Goal: Information Seeking & Learning: Learn about a topic

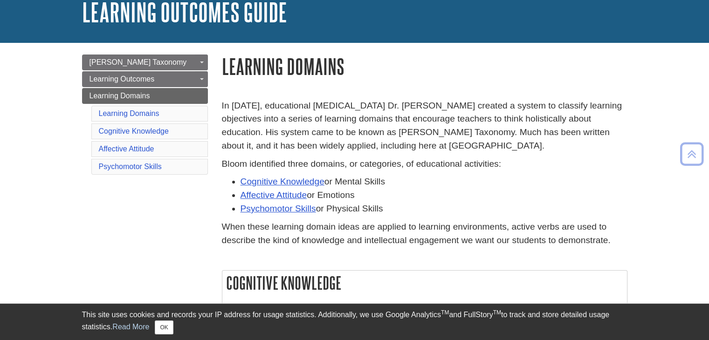
scroll to position [47, 0]
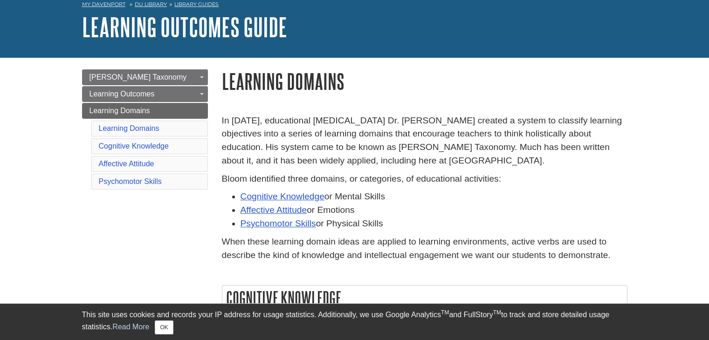
click at [489, 85] on h1 "Learning Domains" at bounding box center [424, 81] width 405 height 24
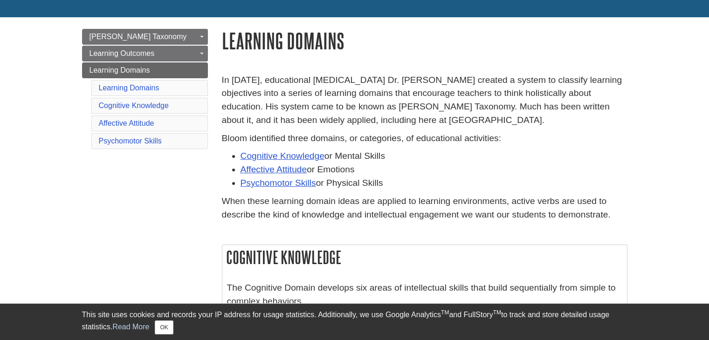
scroll to position [93, 0]
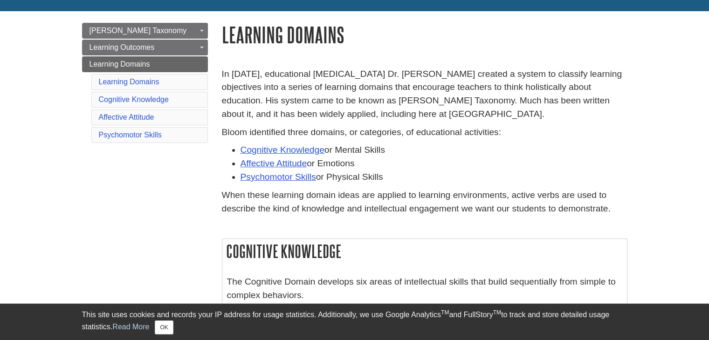
drag, startPoint x: 391, startPoint y: 177, endPoint x: 223, endPoint y: 137, distance: 172.8
click at [223, 137] on div "Bloom identified three domains, or categories, of educational activities: Cogni…" at bounding box center [424, 173] width 405 height 95
copy div "Bloom identified three domains, or categories, of educational activities: Cogni…"
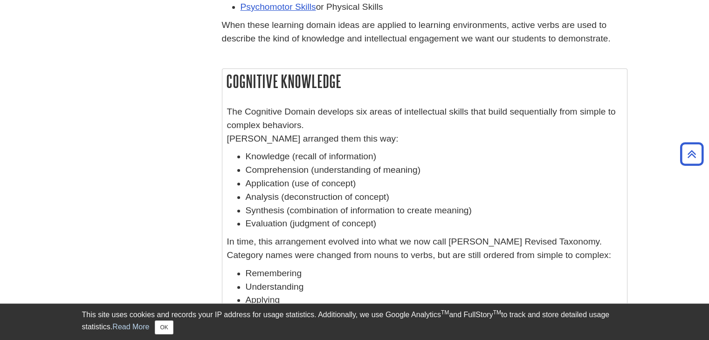
scroll to position [280, 0]
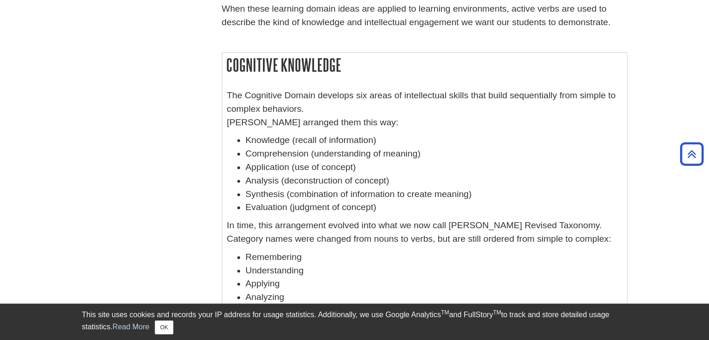
drag, startPoint x: 352, startPoint y: 59, endPoint x: 335, endPoint y: 62, distance: 17.5
click at [336, 62] on h2 "Cognitive Knowledge" at bounding box center [424, 65] width 404 height 25
drag, startPoint x: 287, startPoint y: 57, endPoint x: 272, endPoint y: 58, distance: 14.5
click at [274, 57] on h2 "Cognitive Knowledge" at bounding box center [424, 65] width 404 height 25
click at [309, 69] on h2 "Cognitive Knowledge" at bounding box center [424, 65] width 404 height 25
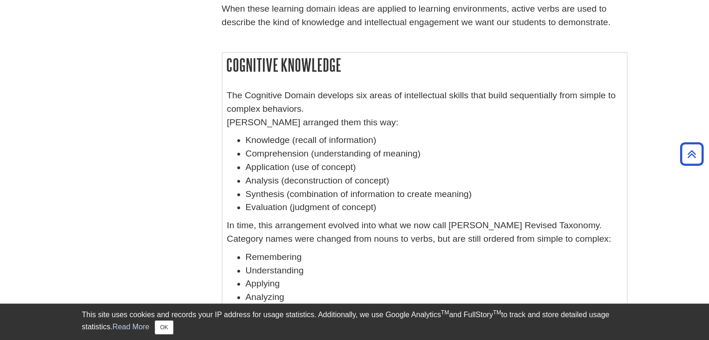
click at [309, 69] on h2 "Cognitive Knowledge" at bounding box center [424, 65] width 404 height 25
copy div "Cognitive Knowledge"
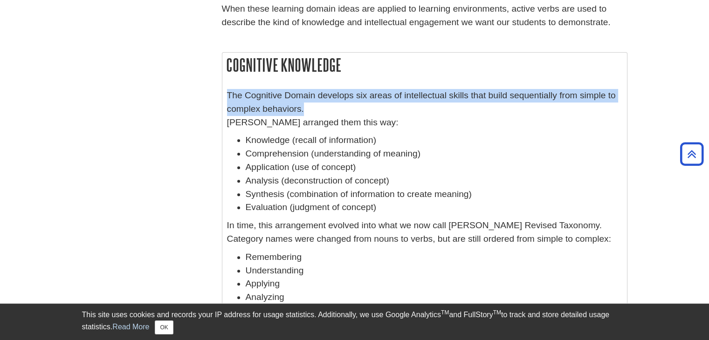
drag, startPoint x: 306, startPoint y: 109, endPoint x: 226, endPoint y: 98, distance: 81.4
click at [226, 98] on div "The Cognitive Domain develops six areas of intellectual skills that build seque…" at bounding box center [424, 212] width 404 height 256
copy p "The Cognitive Domain develops six areas of intellectual skills that build seque…"
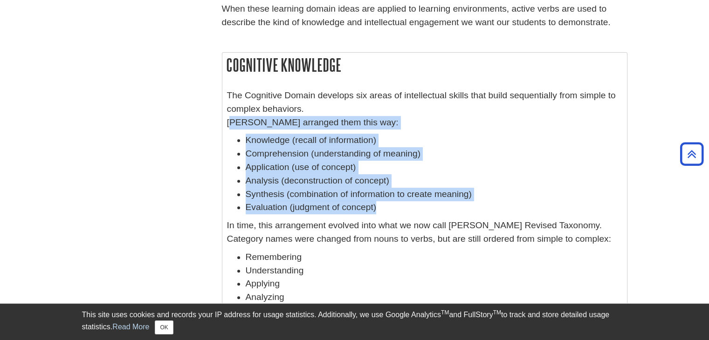
drag, startPoint x: 377, startPoint y: 210, endPoint x: 227, endPoint y: 123, distance: 172.6
click at [227, 123] on div "The Cognitive Domain develops six areas of intellectual skills that build seque…" at bounding box center [424, 212] width 395 height 247
copy div "Bloom arranged them this way: Knowledge (recall of information) Comprehension (…"
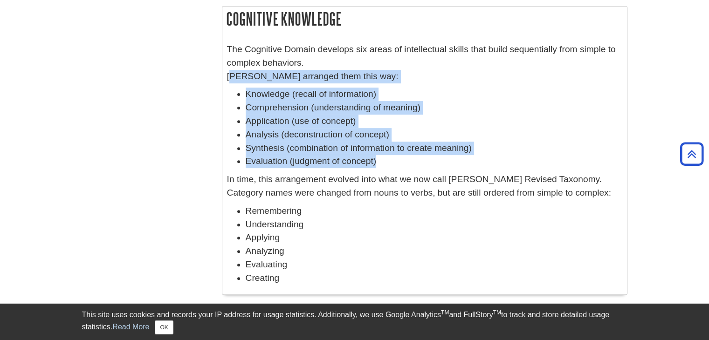
scroll to position [419, 0]
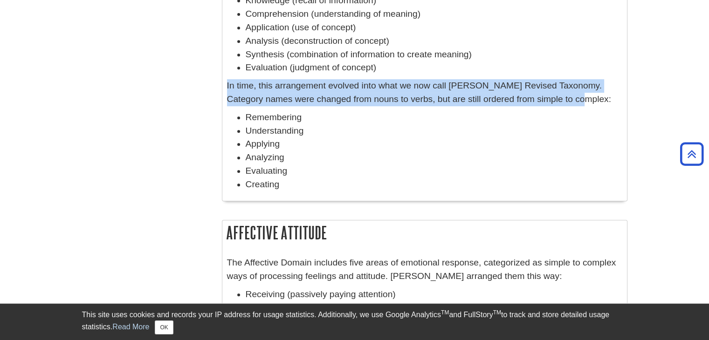
drag, startPoint x: 575, startPoint y: 99, endPoint x: 226, endPoint y: 87, distance: 349.2
click at [227, 87] on p "In time, this arrangement evolved into what we now call [PERSON_NAME] Revised T…" at bounding box center [424, 92] width 395 height 27
copy p "In time, this arrangement evolved into what we now call [PERSON_NAME] Revised T…"
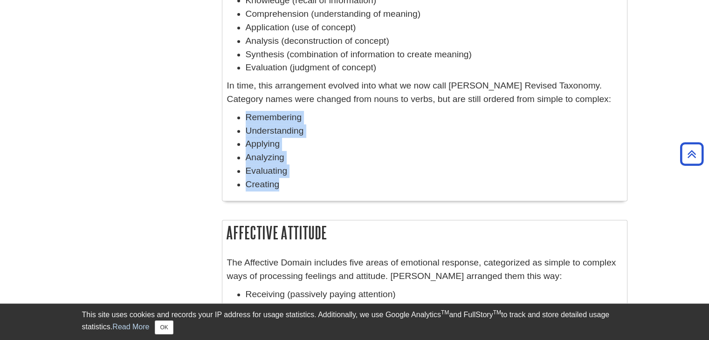
drag, startPoint x: 295, startPoint y: 188, endPoint x: 243, endPoint y: 124, distance: 82.4
click at [243, 124] on ul "Remembering Understanding Applying Analyzing Evaluating Creating" at bounding box center [424, 151] width 395 height 81
copy ul "Remembering Understanding Applying Analyzing Evaluating Creating"
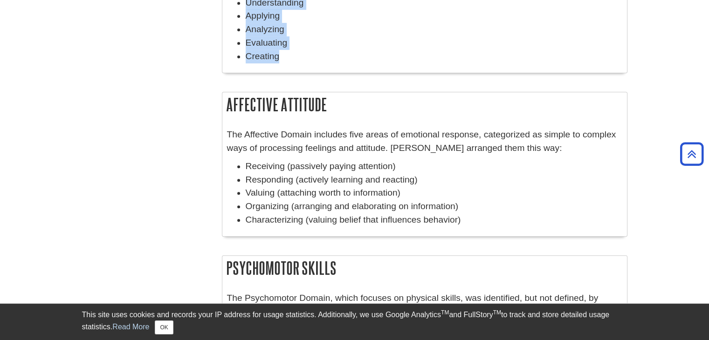
scroll to position [559, 0]
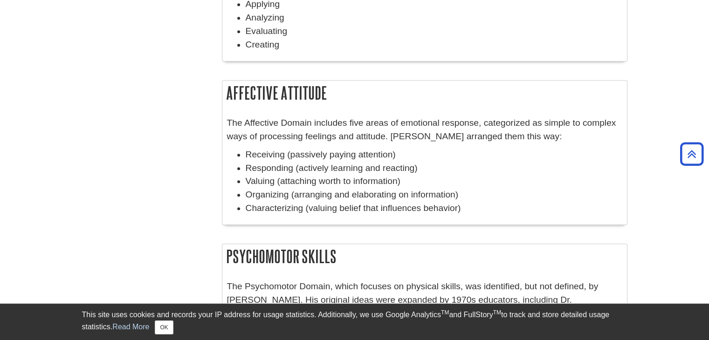
click at [336, 93] on h2 "Affective Attitude" at bounding box center [424, 93] width 404 height 25
drag, startPoint x: 330, startPoint y: 93, endPoint x: 224, endPoint y: 95, distance: 105.8
click at [224, 95] on h2 "Affective Attitude" at bounding box center [424, 93] width 404 height 25
copy h2 "Affective Attitude"
click at [524, 140] on p "The Affective Domain includes five areas of emotional response, categorized as …" at bounding box center [424, 129] width 395 height 27
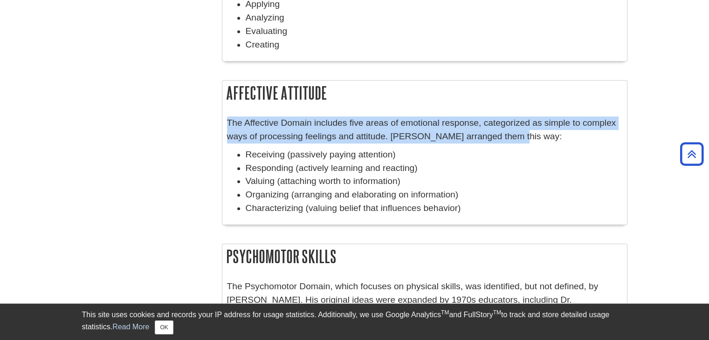
drag, startPoint x: 522, startPoint y: 140, endPoint x: 227, endPoint y: 123, distance: 294.9
click at [227, 123] on p "The Affective Domain includes five areas of emotional response, categorized as …" at bounding box center [424, 129] width 395 height 27
copy p "The Affective Domain includes five areas of emotional response, categorized as …"
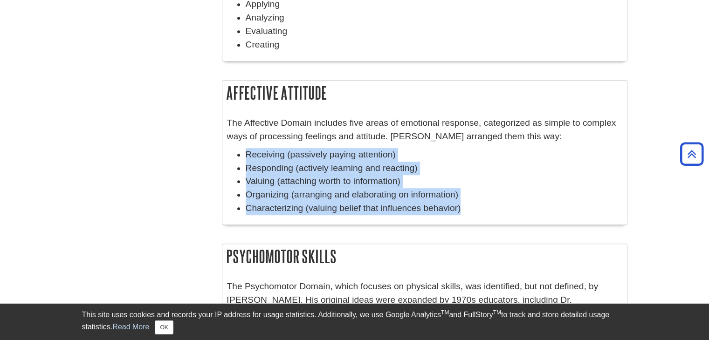
drag, startPoint x: 472, startPoint y: 213, endPoint x: 246, endPoint y: 157, distance: 233.0
click at [246, 157] on ul "Receiving (passively paying attention) Responding (actively learning and reacti…" at bounding box center [424, 181] width 395 height 67
copy ul "Receiving (passively paying attention) Responding (actively learning and reacti…"
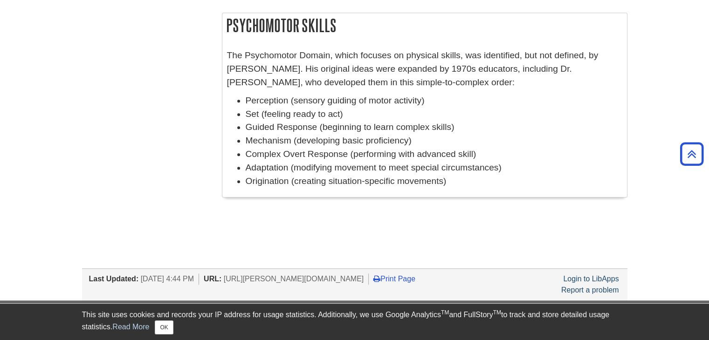
scroll to position [745, 0]
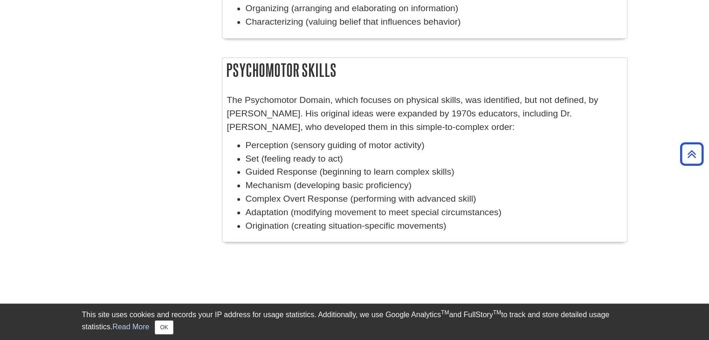
click at [330, 71] on h2 "Psychomotor Skills" at bounding box center [424, 70] width 404 height 25
drag, startPoint x: 343, startPoint y: 69, endPoint x: 300, endPoint y: 70, distance: 43.3
click at [305, 70] on h2 "Psychomotor Skills" at bounding box center [424, 70] width 404 height 25
click at [315, 72] on h2 "Psychomotor Skills" at bounding box center [424, 70] width 404 height 25
drag, startPoint x: 337, startPoint y: 73, endPoint x: 223, endPoint y: 75, distance: 114.2
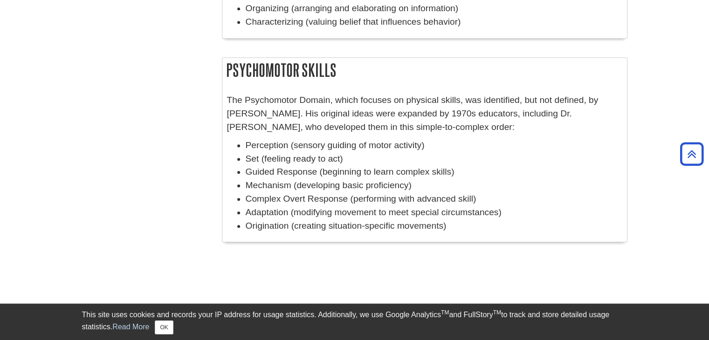
click at [223, 75] on h2 "Psychomotor Skills" at bounding box center [424, 70] width 404 height 25
copy h2 "Psychomotor Skills"
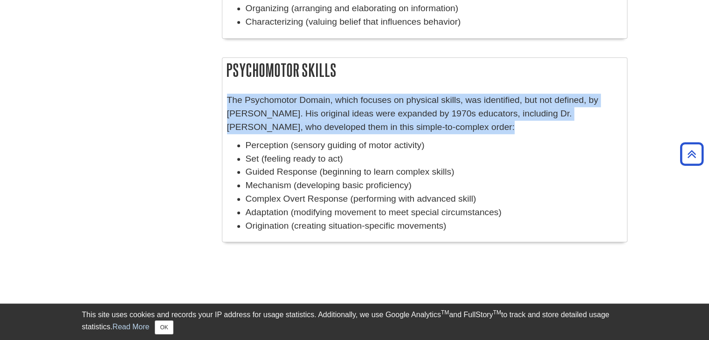
drag, startPoint x: 417, startPoint y: 128, endPoint x: 228, endPoint y: 102, distance: 190.9
click at [228, 102] on p "The Psychomotor Domain, which focuses on physical skills, was identified, but n…" at bounding box center [424, 114] width 395 height 40
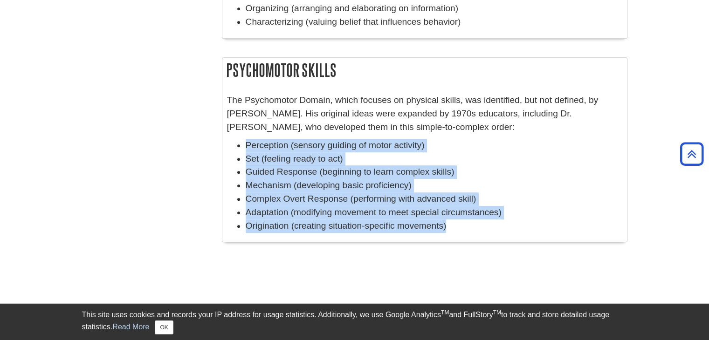
drag, startPoint x: 451, startPoint y: 226, endPoint x: 246, endPoint y: 142, distance: 222.1
click at [246, 142] on ul "Perception (sensory guiding of motor activity) Set (feeling ready to act) Guide…" at bounding box center [424, 186] width 395 height 94
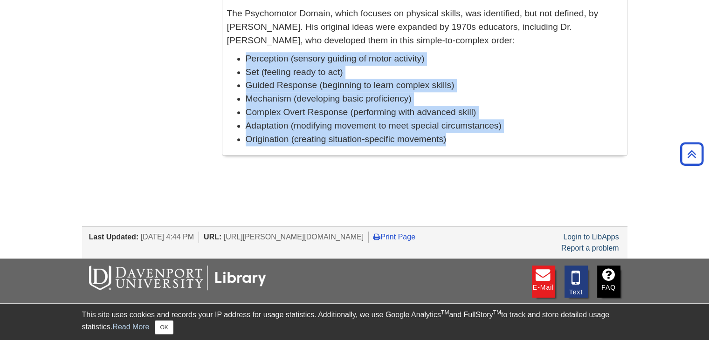
scroll to position [792, 0]
